Goal: Task Accomplishment & Management: Manage account settings

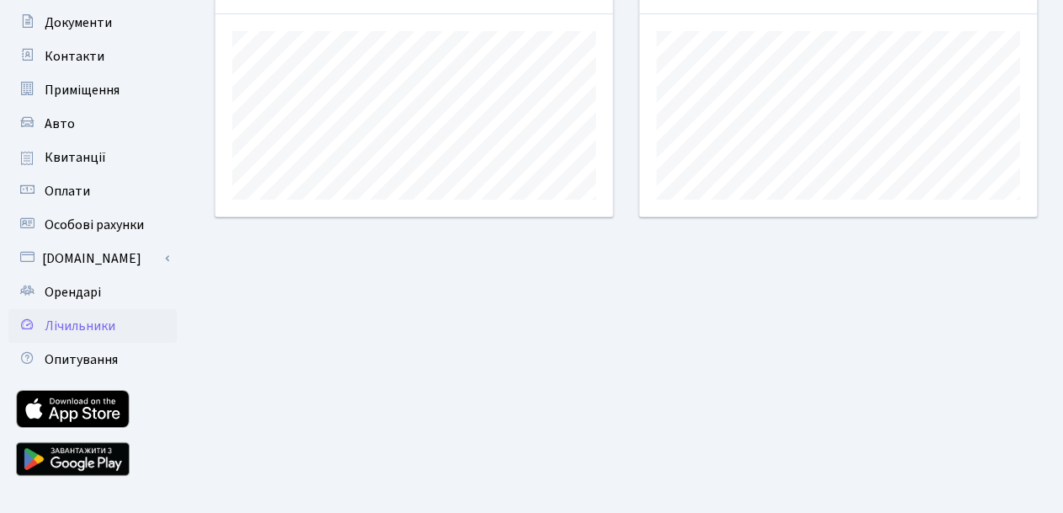
scroll to position [245, 0]
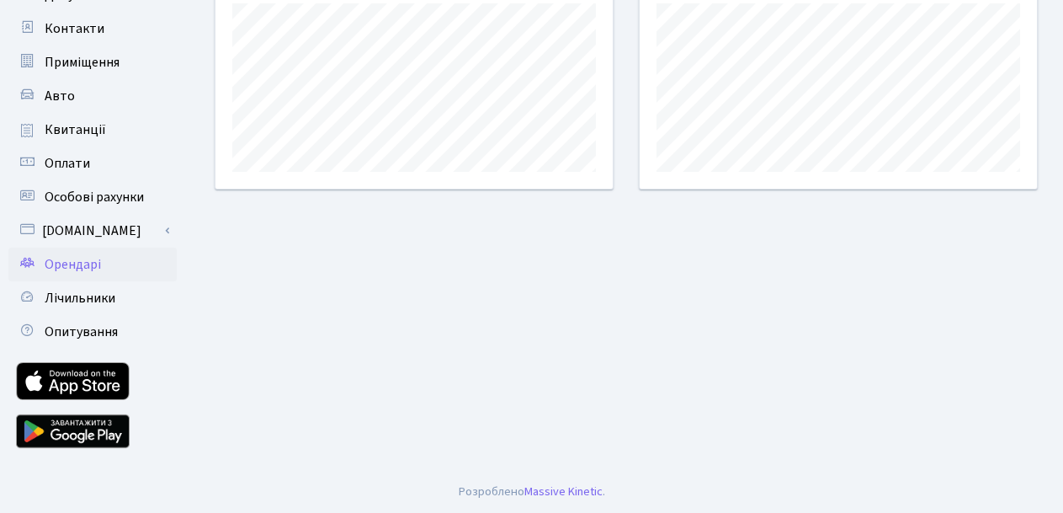
click at [83, 266] on span "Орендарі" at bounding box center [73, 264] width 56 height 19
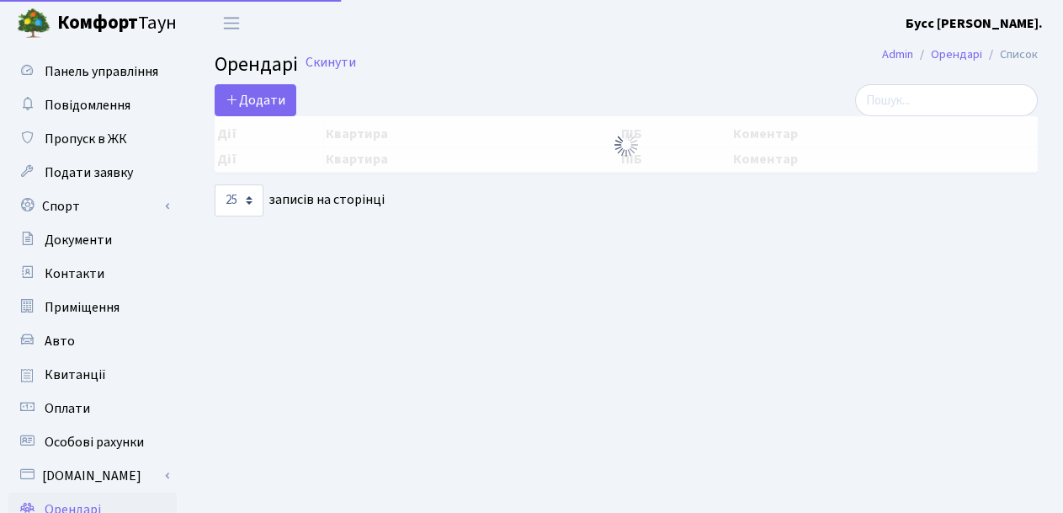
select select "25"
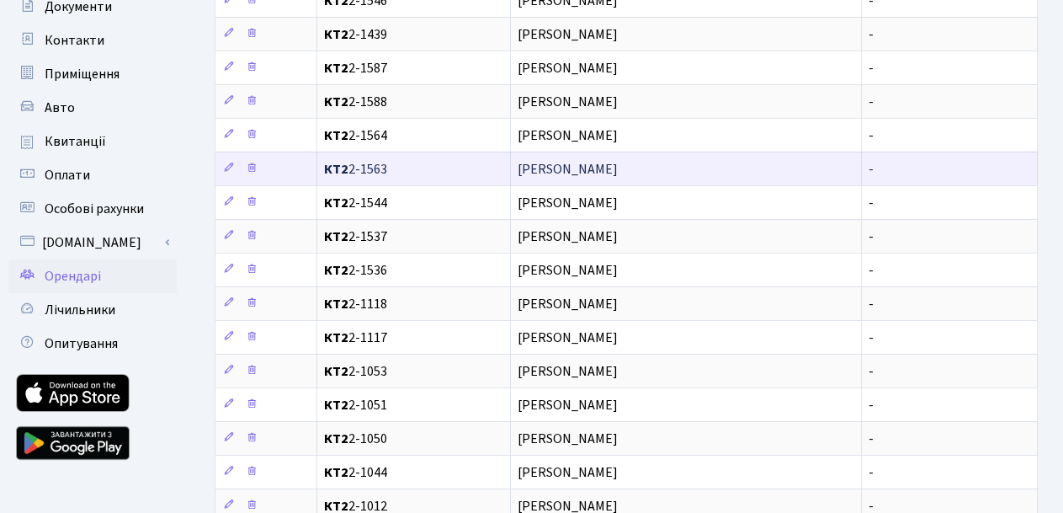
scroll to position [253, 0]
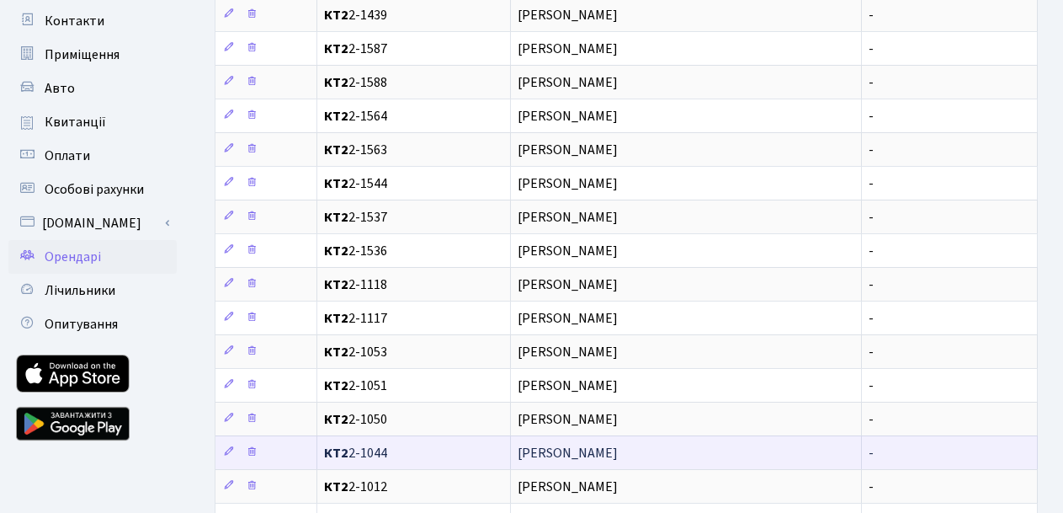
click at [402, 449] on span "КТ2 2-1044" at bounding box center [413, 452] width 179 height 13
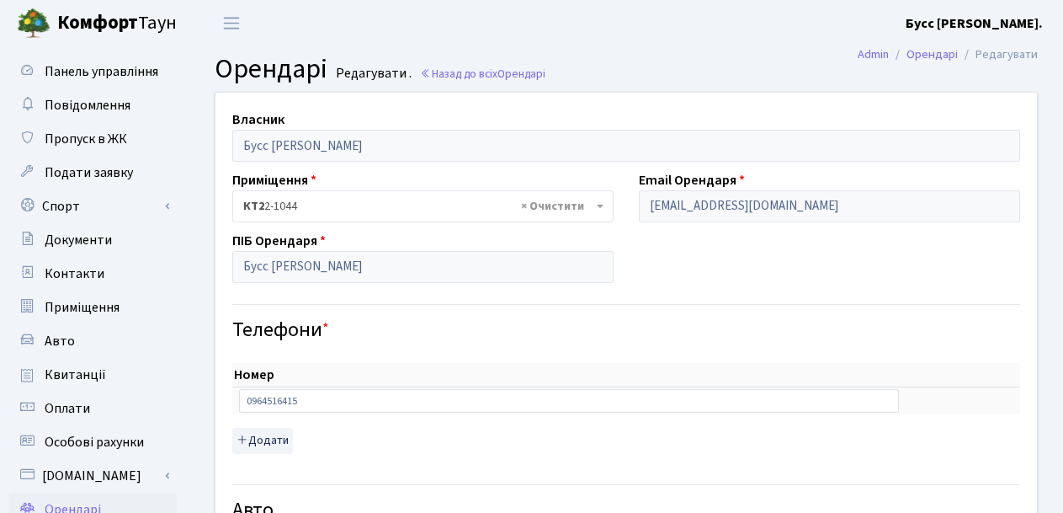
select select "1514"
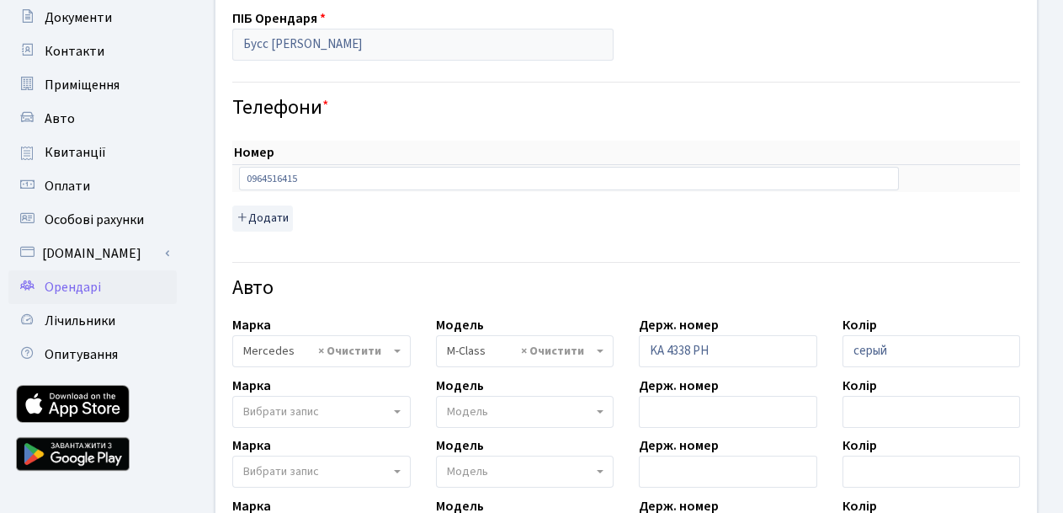
scroll to position [253, 0]
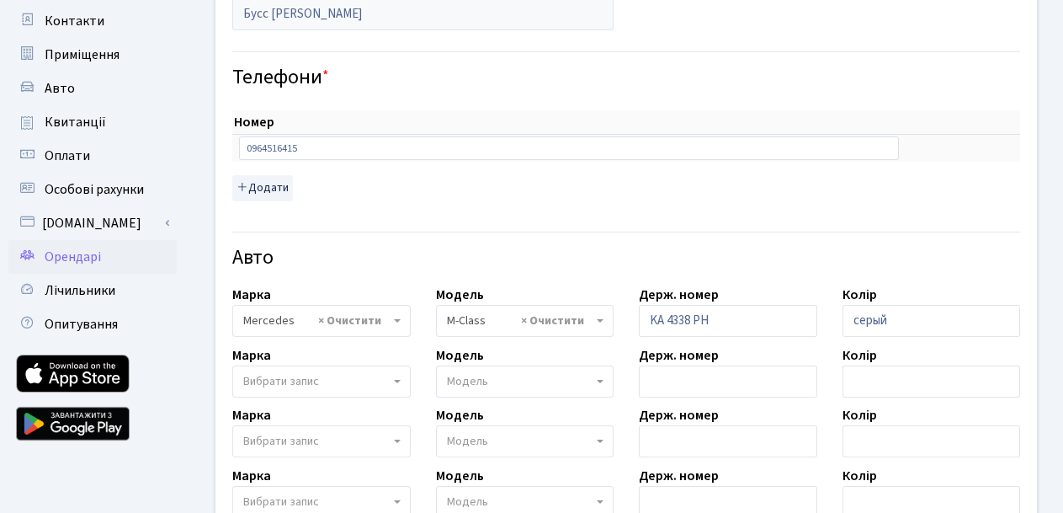
click at [296, 379] on span "Вибрати запис" at bounding box center [281, 381] width 76 height 17
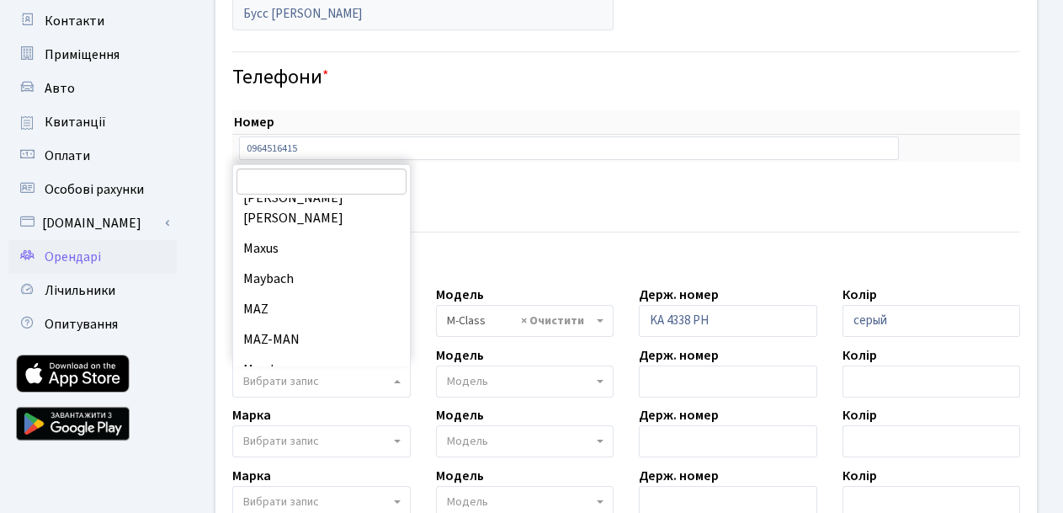
scroll to position [8333, 0]
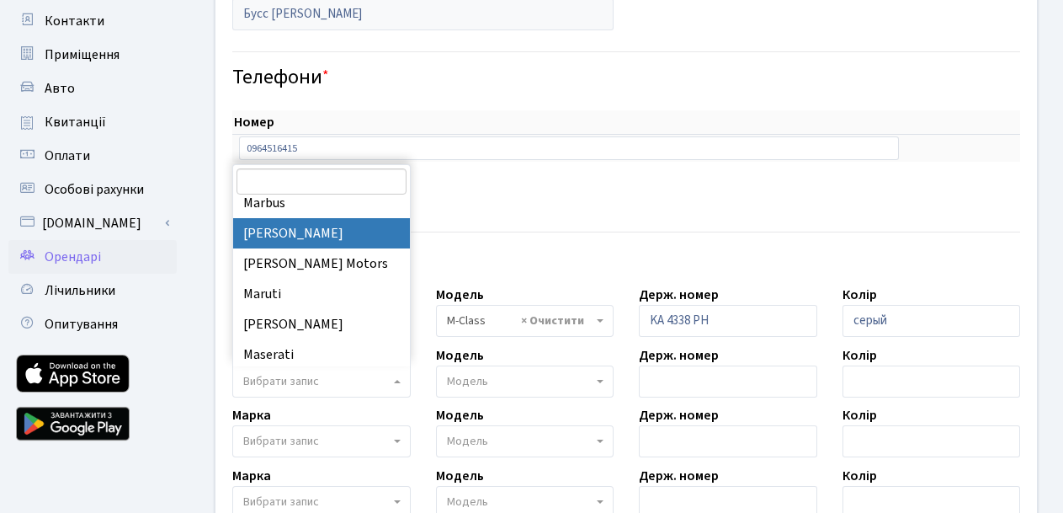
click at [274, 178] on input "search" at bounding box center [322, 181] width 170 height 26
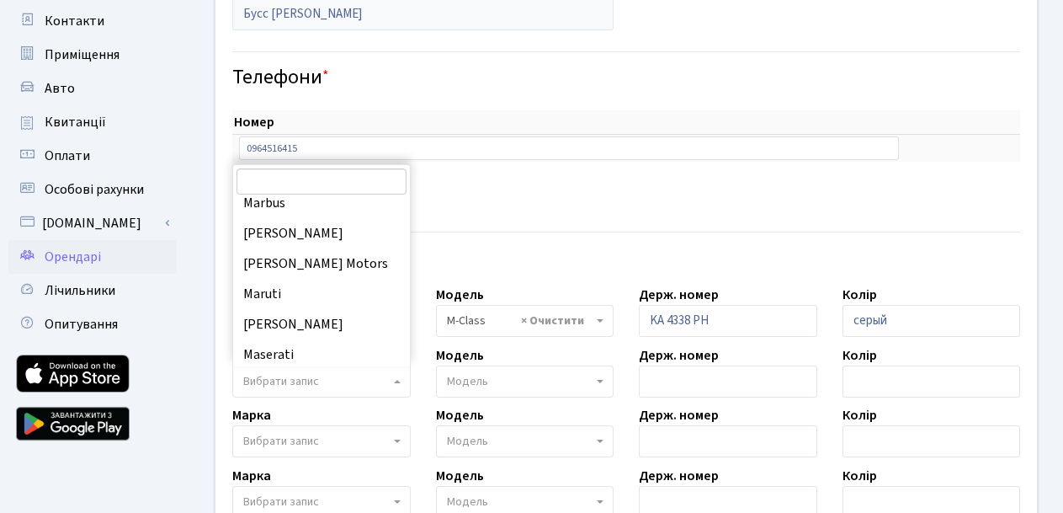
scroll to position [0, 0]
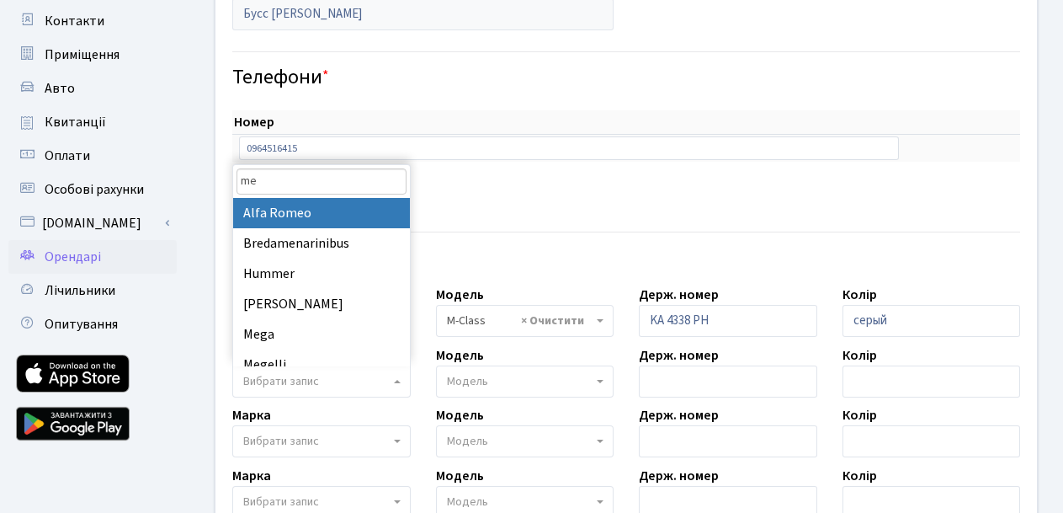
type input "m"
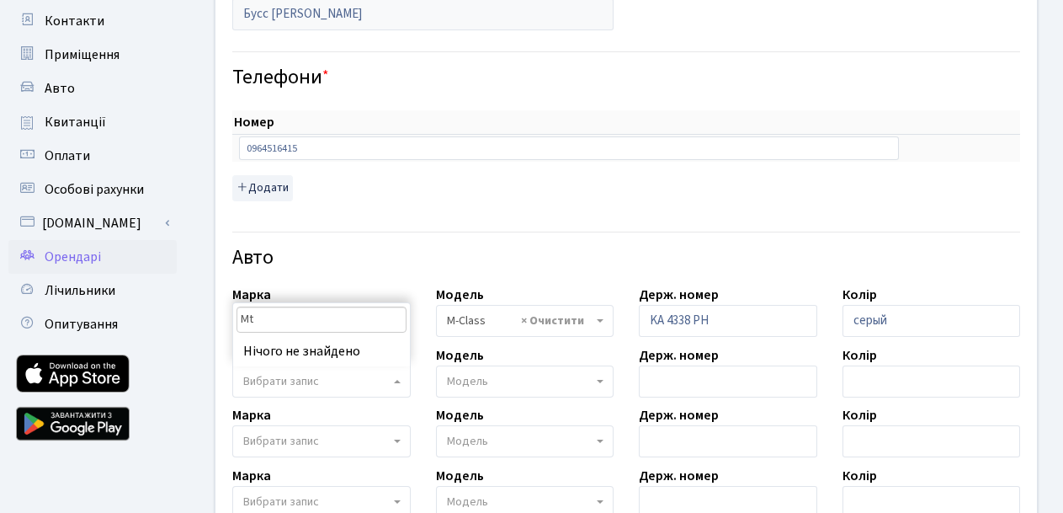
click at [271, 316] on input "Mt" at bounding box center [322, 319] width 170 height 26
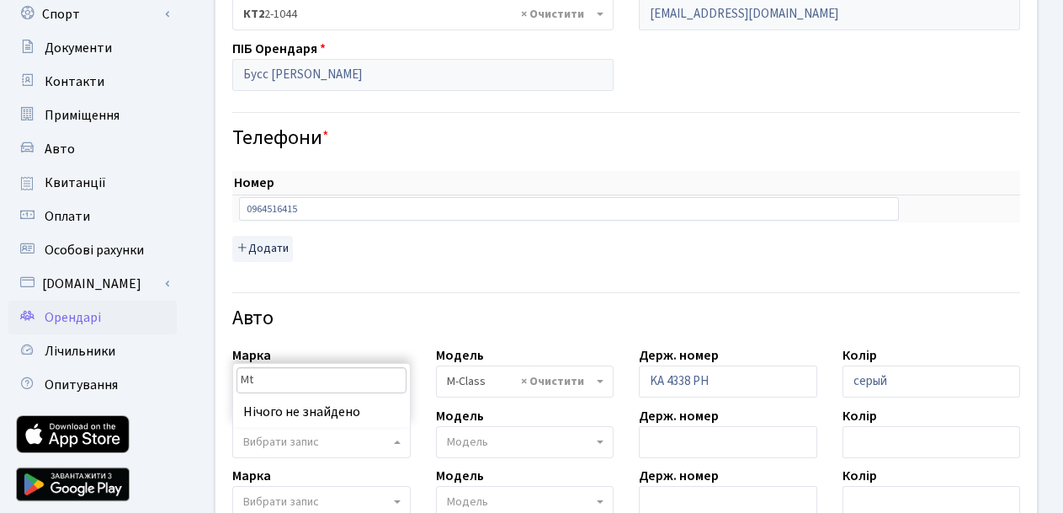
scroll to position [253, 0]
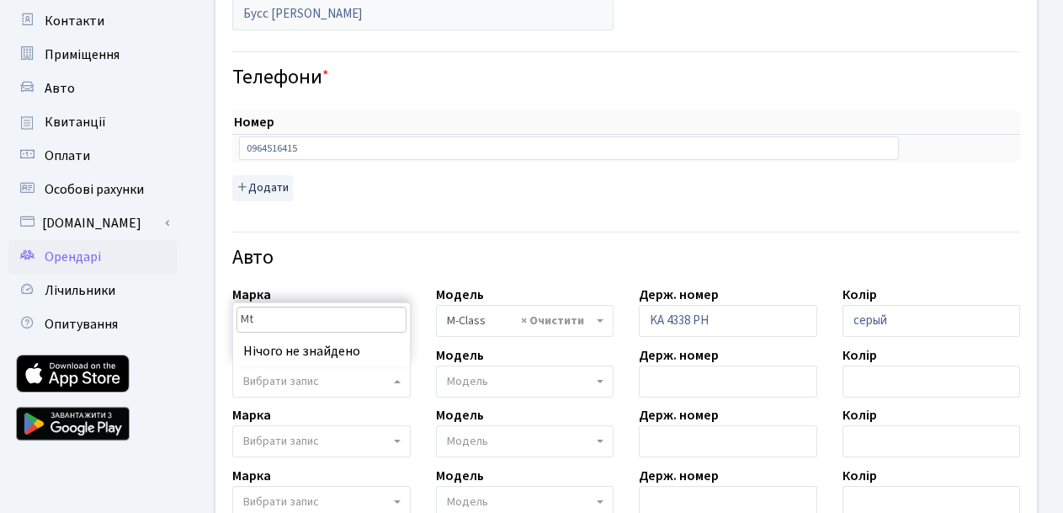
type input "M"
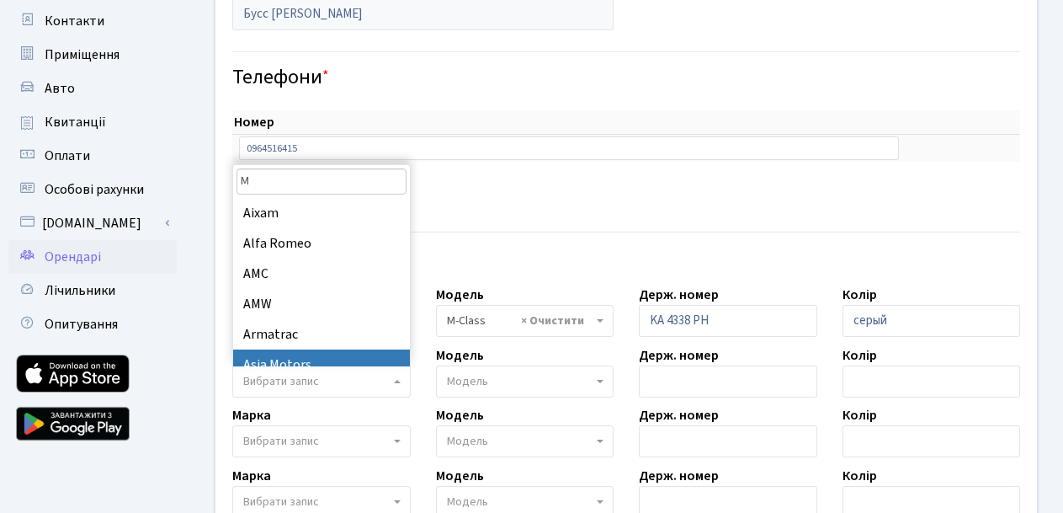
click at [361, 430] on span "Вибрати запис" at bounding box center [321, 441] width 178 height 32
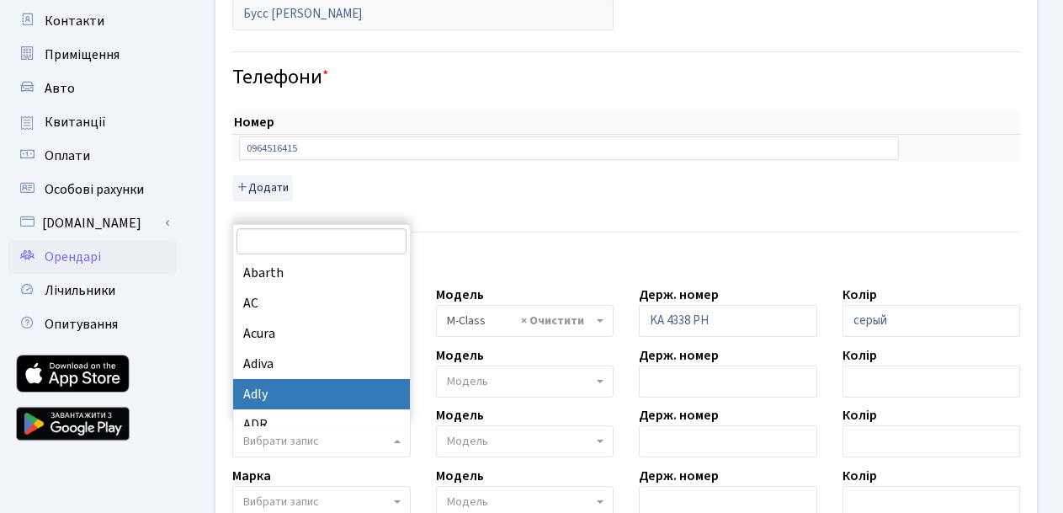
click at [586, 166] on div "Номер sort item delete item 0964516415 sort item delete item Додати" at bounding box center [626, 155] width 788 height 91
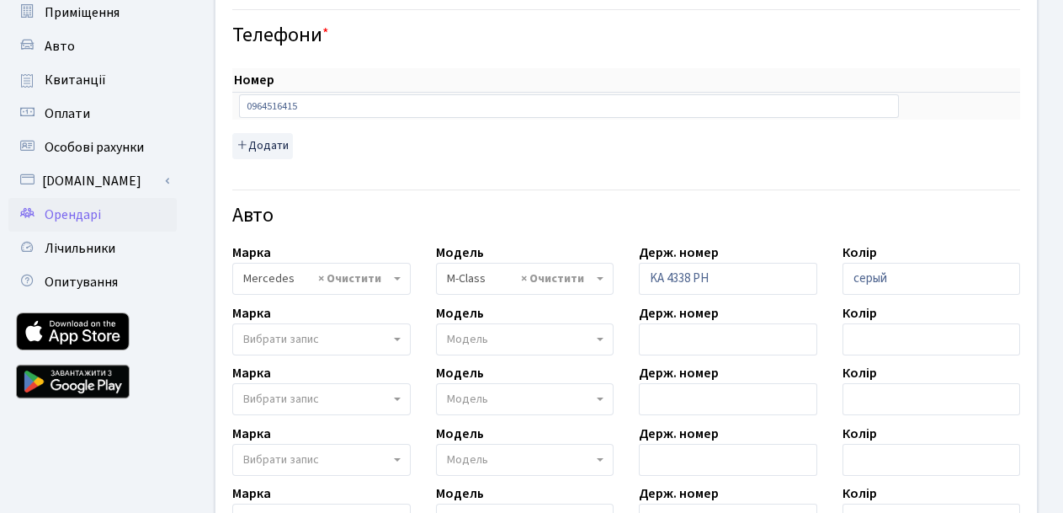
scroll to position [337, 0]
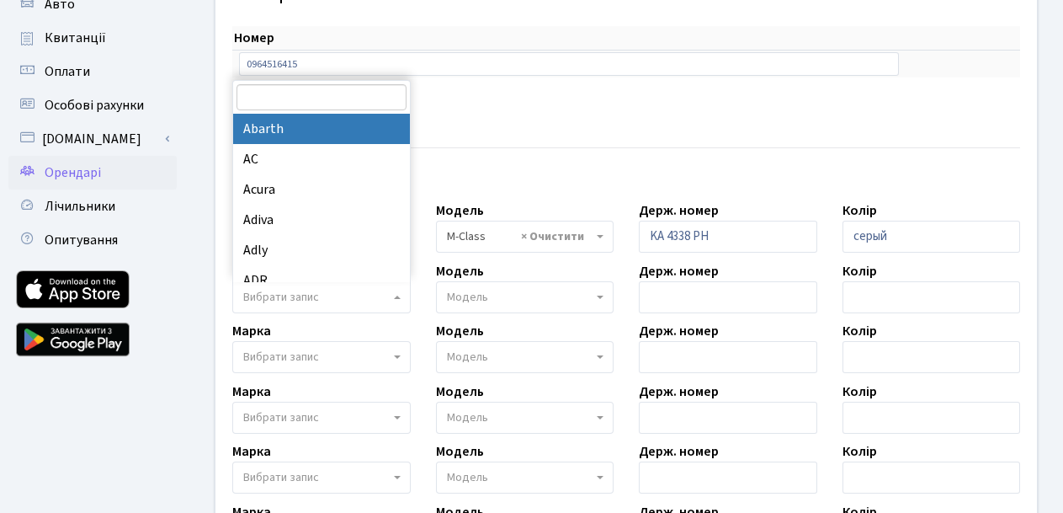
click at [307, 299] on span "Вибрати запис" at bounding box center [281, 297] width 76 height 17
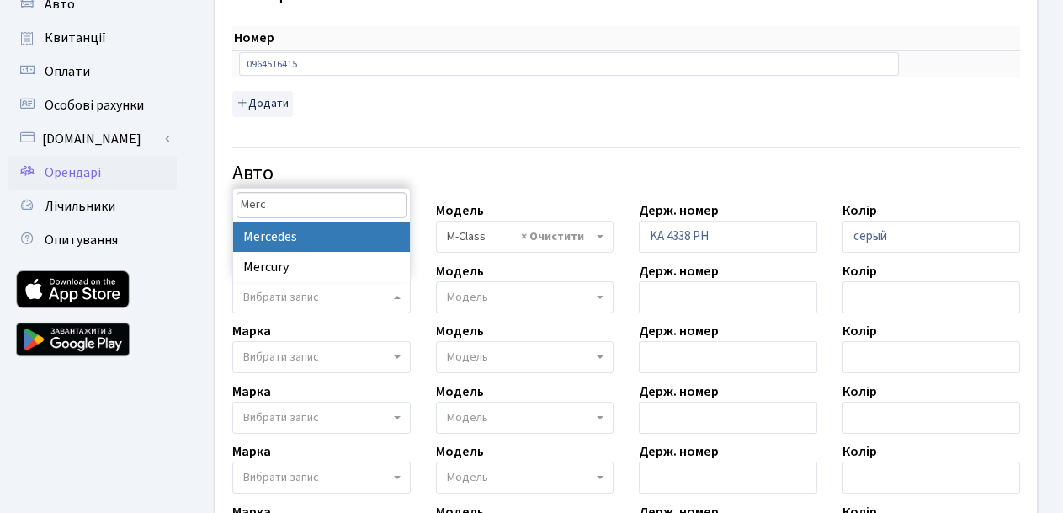
type input "Merc"
select select "89"
select select
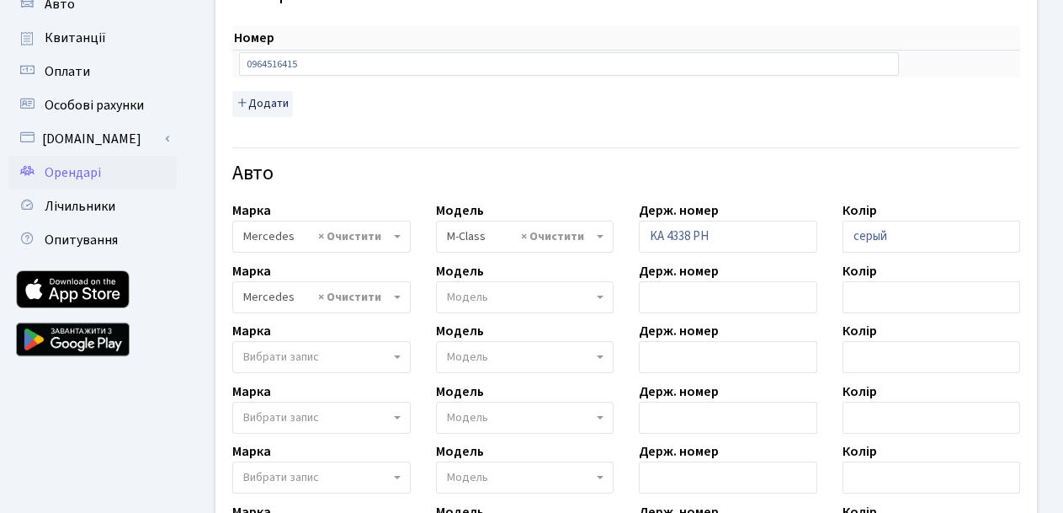
click at [479, 294] on span "Модель" at bounding box center [467, 297] width 41 height 17
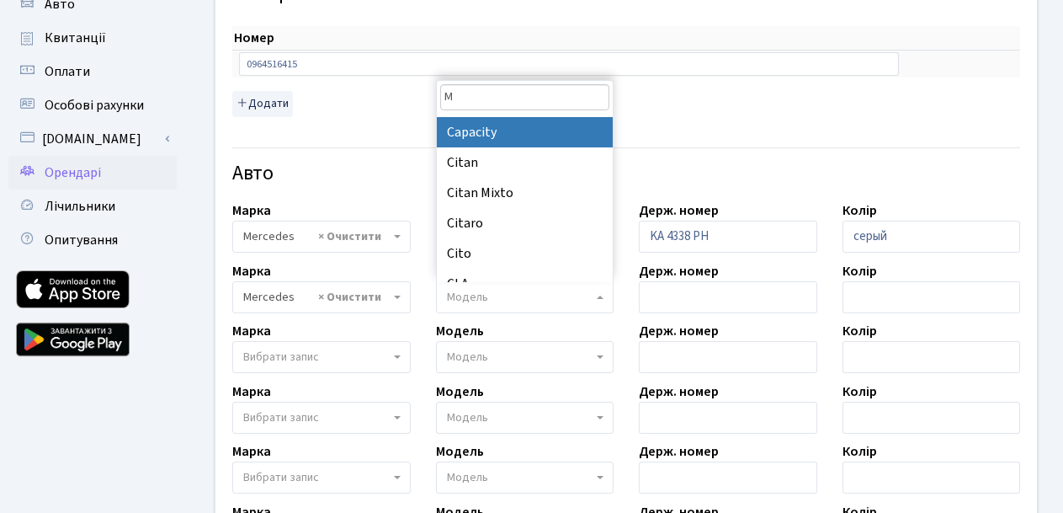
scroll to position [0, 0]
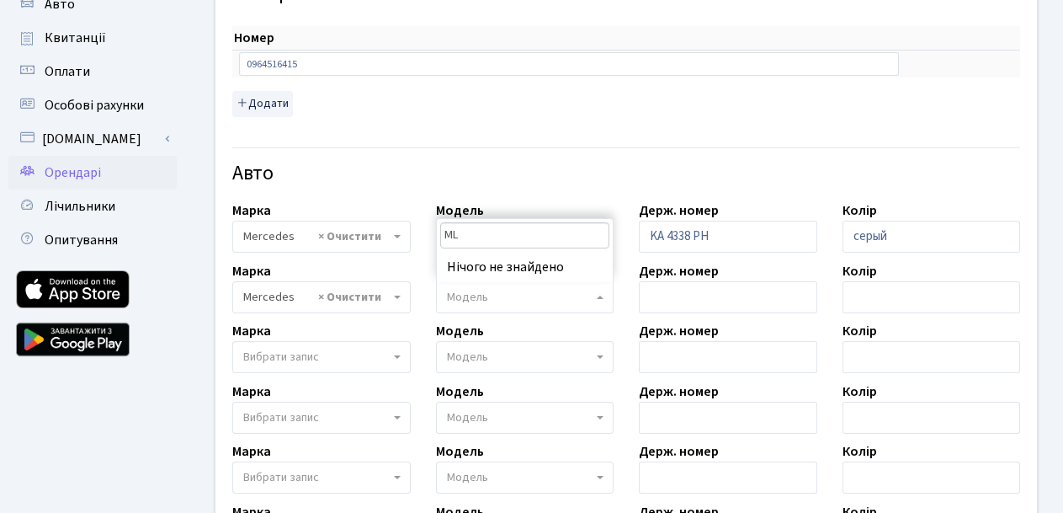
type input "ML"
click at [496, 300] on span "Модель" at bounding box center [520, 297] width 146 height 17
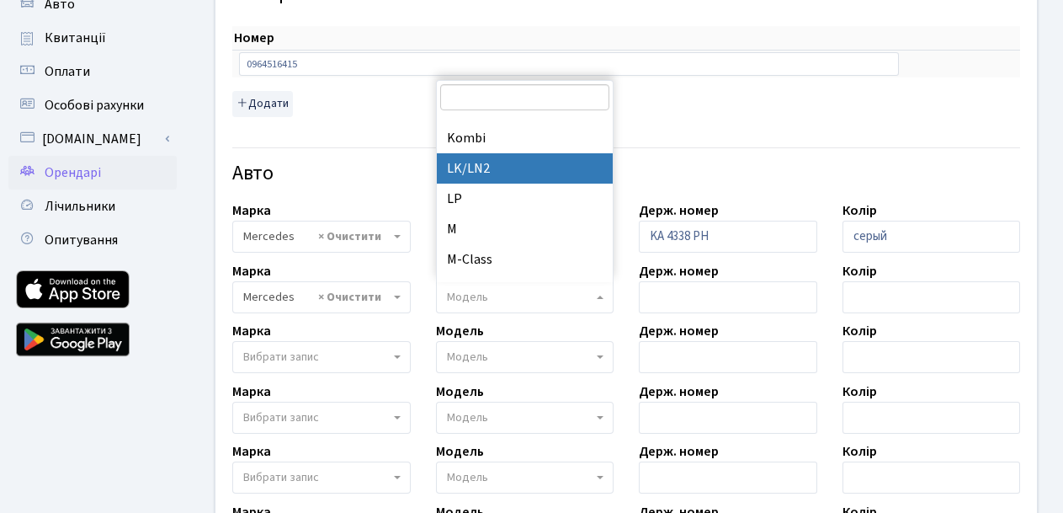
scroll to position [2172, 0]
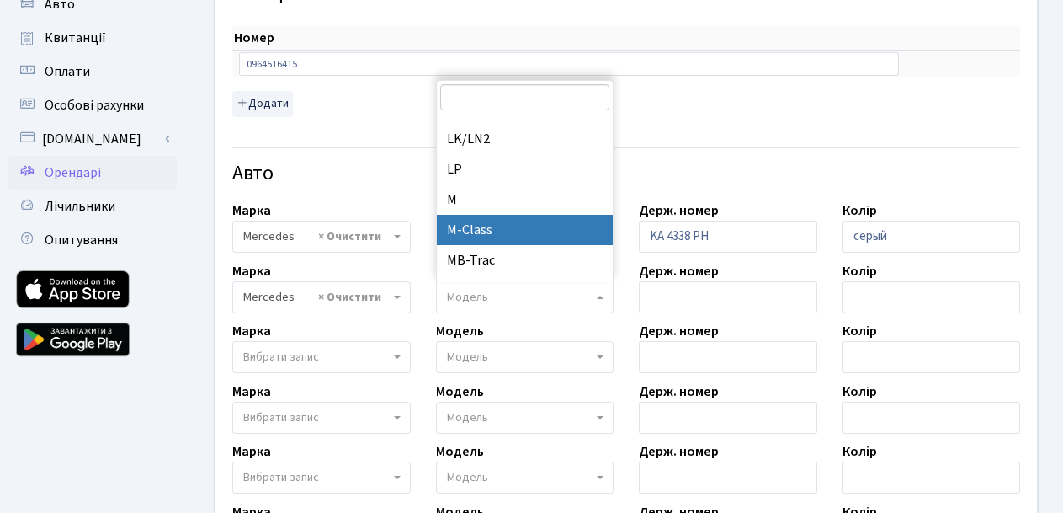
select select "1514"
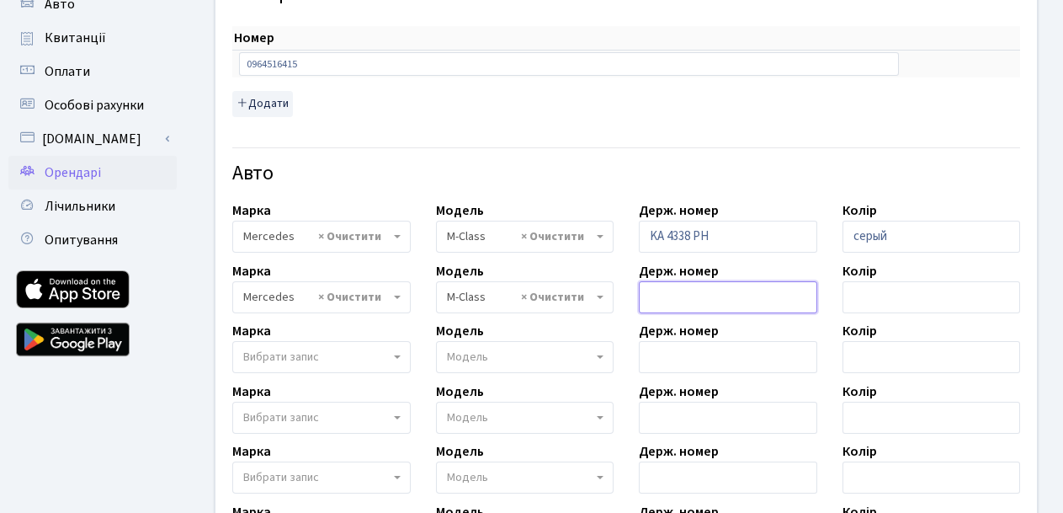
click at [706, 295] on input "text" at bounding box center [728, 297] width 178 height 32
click at [864, 297] on input "text" at bounding box center [932, 297] width 178 height 32
type input "серый"
click at [660, 296] on input "text" at bounding box center [728, 297] width 178 height 32
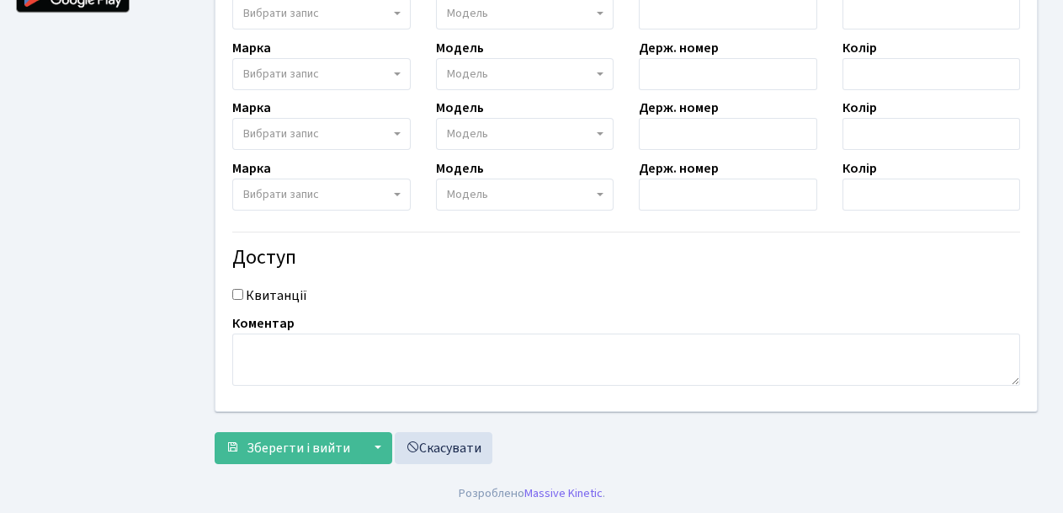
scroll to position [682, 0]
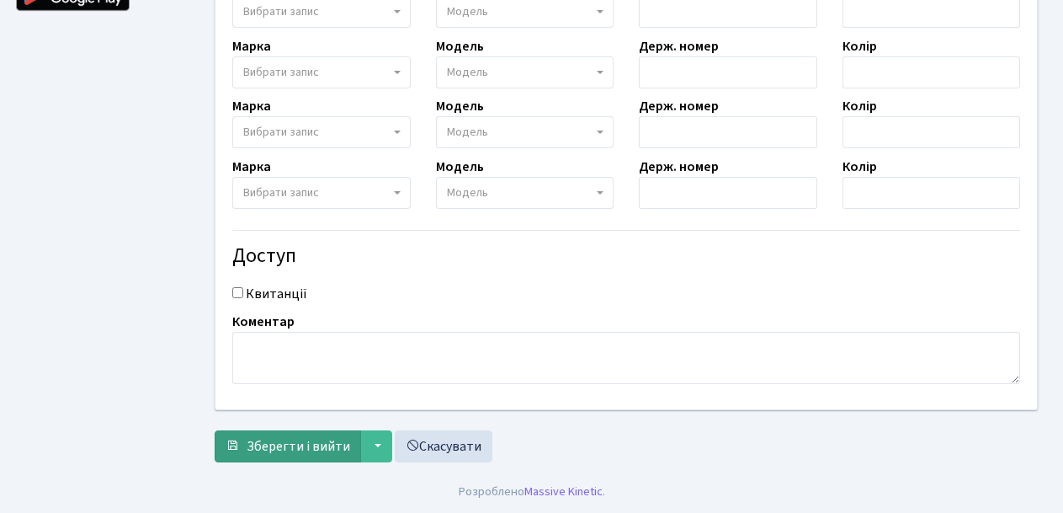
type input "GR VN178"
click at [326, 441] on span "Зберегти і вийти" at bounding box center [299, 446] width 104 height 19
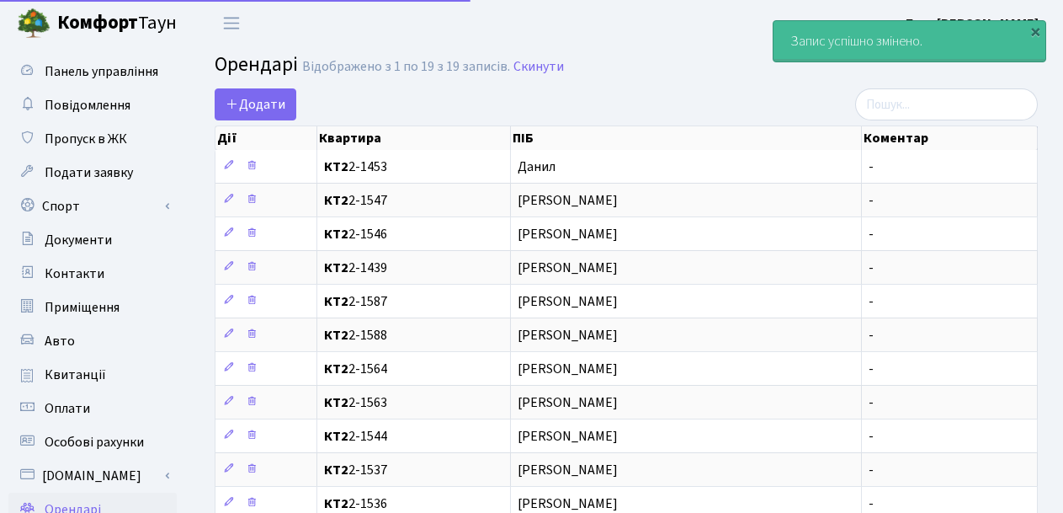
select select "25"
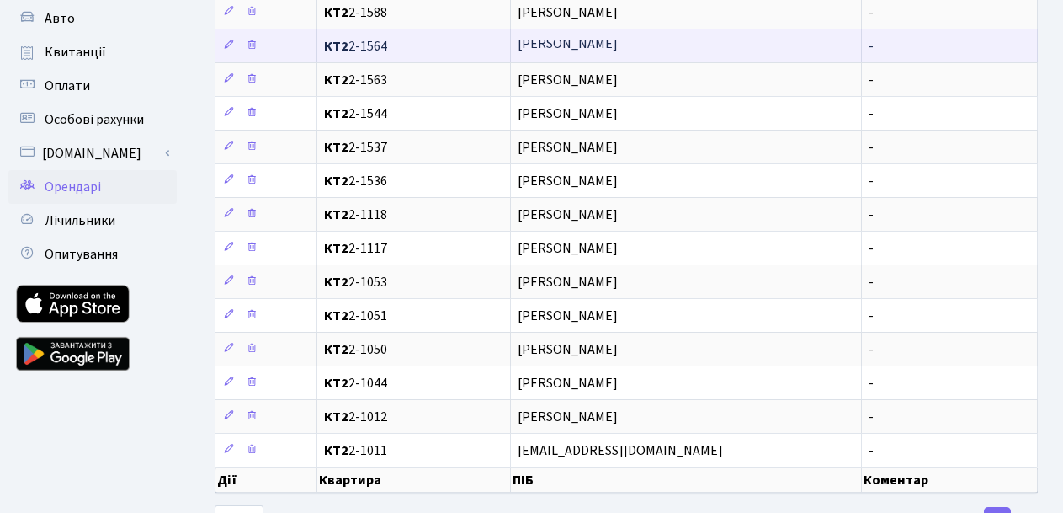
scroll to position [391, 0]
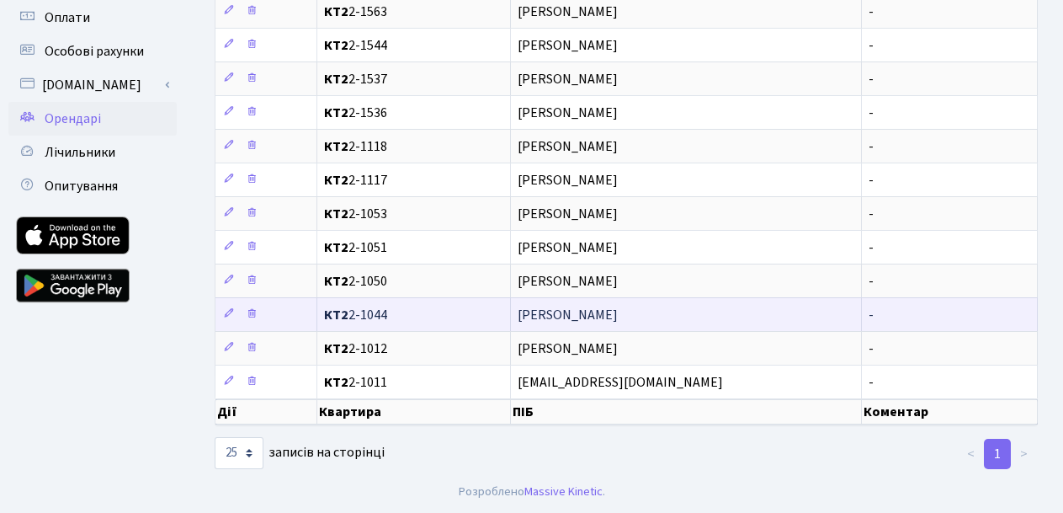
click at [628, 308] on span "Бусс Виктор" at bounding box center [686, 314] width 337 height 13
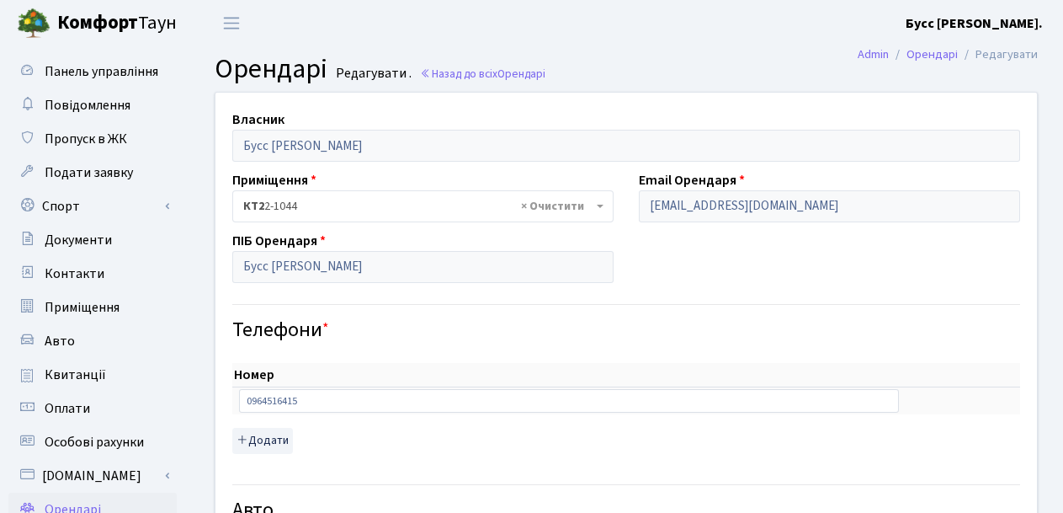
select select "1514"
click at [85, 72] on span "Панель управління" at bounding box center [102, 71] width 114 height 19
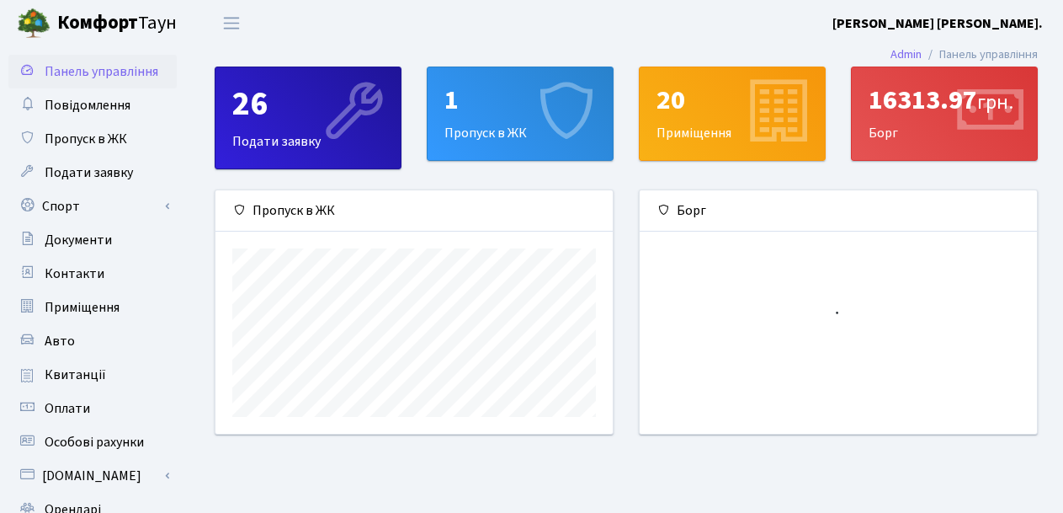
scroll to position [243, 397]
